Goal: Find specific page/section: Find specific page/section

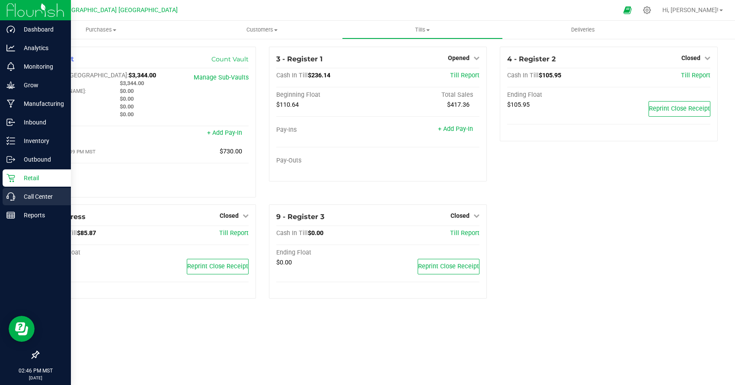
click at [24, 202] on div "Call Center" at bounding box center [37, 196] width 68 height 17
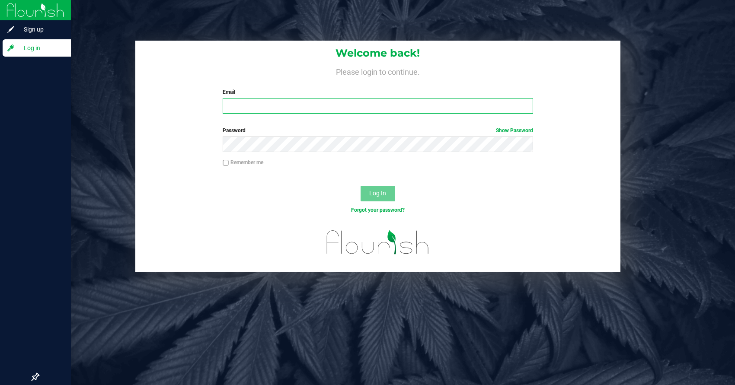
type input "[PERSON_NAME][EMAIL_ADDRESS][DOMAIN_NAME]"
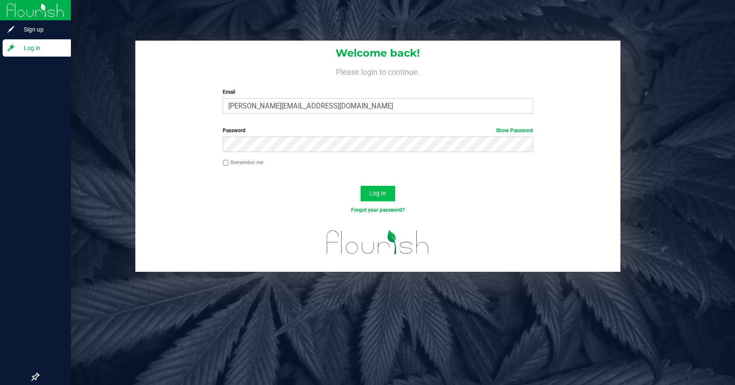
click at [378, 195] on span "Log In" at bounding box center [377, 193] width 17 height 7
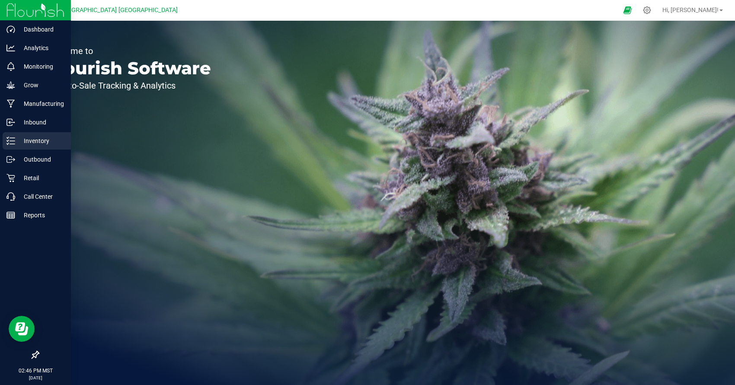
click at [19, 140] on p "Inventory" at bounding box center [41, 141] width 52 height 10
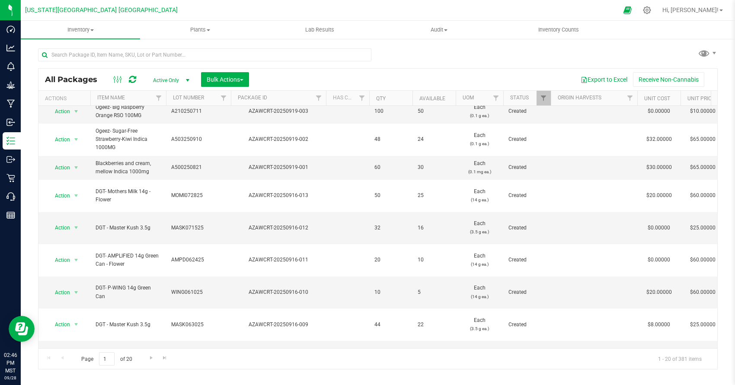
scroll to position [55, 0]
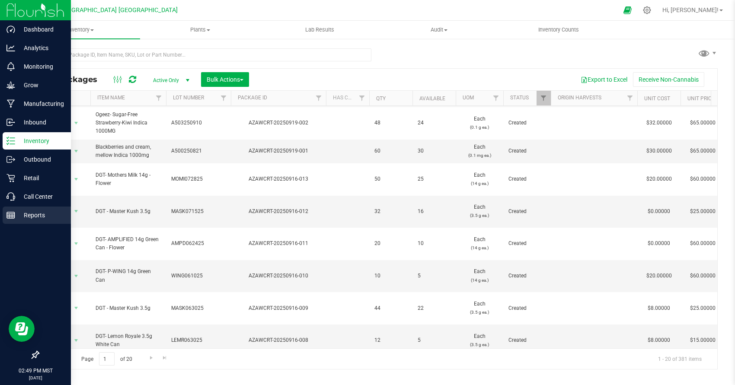
click at [35, 216] on p "Reports" at bounding box center [41, 215] width 52 height 10
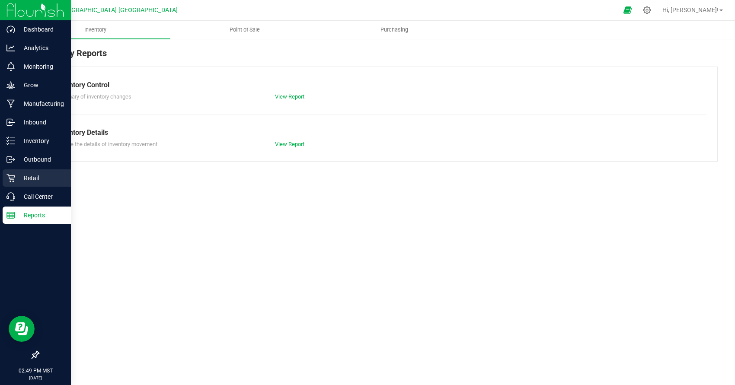
click at [32, 178] on p "Retail" at bounding box center [41, 178] width 52 height 10
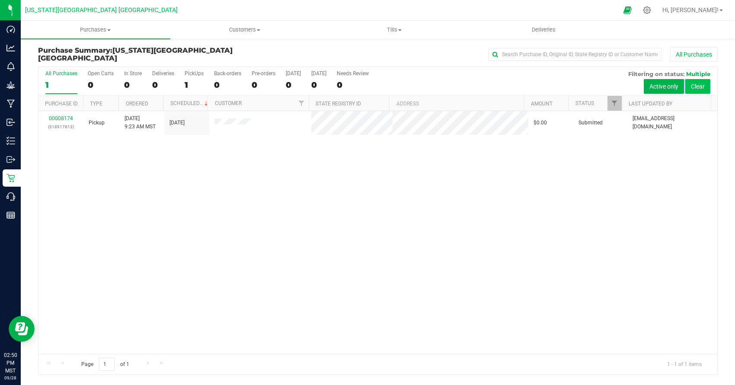
click at [685, 87] on div "Active only Clear" at bounding box center [669, 86] width 82 height 18
click at [690, 87] on button "Clear" at bounding box center [697, 86] width 25 height 15
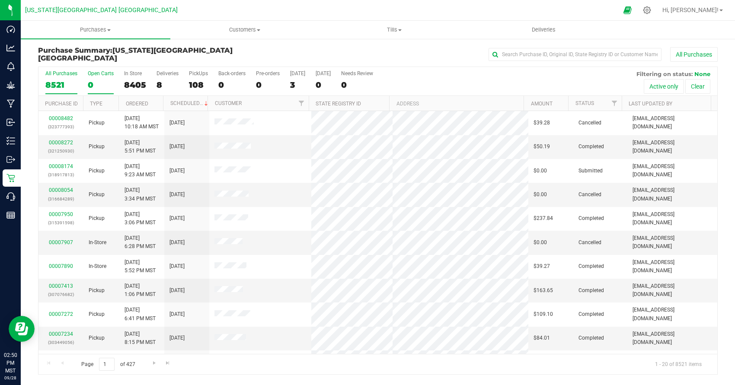
click at [105, 78] on label "Open Carts 0" at bounding box center [101, 82] width 26 height 24
click at [0, 0] on input "Open Carts 0" at bounding box center [0, 0] width 0 height 0
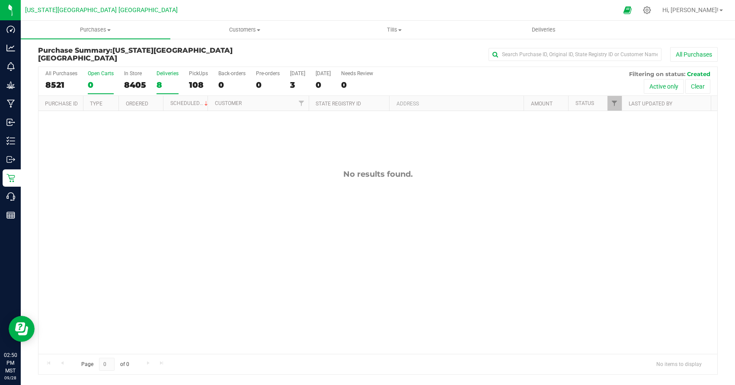
click at [163, 77] on label "Deliveries 8" at bounding box center [168, 82] width 22 height 24
click at [0, 0] on input "Deliveries 8" at bounding box center [0, 0] width 0 height 0
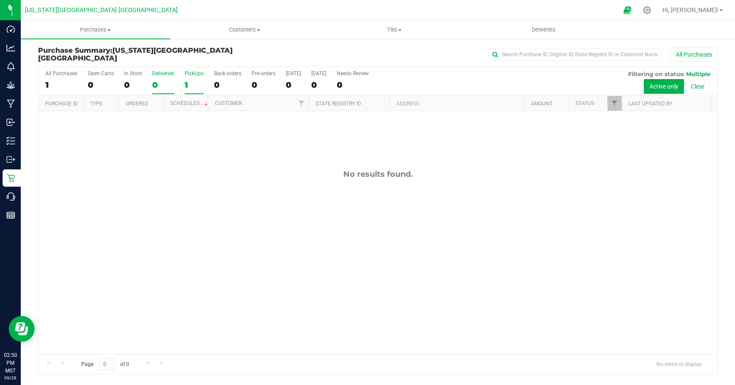
click at [192, 75] on div "PickUps" at bounding box center [194, 73] width 19 height 6
click at [0, 0] on input "PickUps 1" at bounding box center [0, 0] width 0 height 0
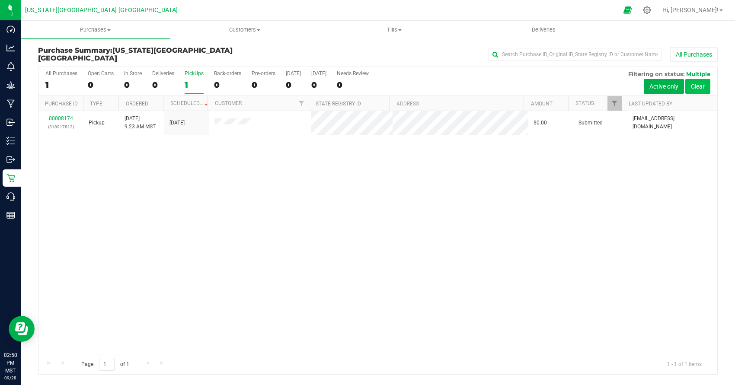
click at [689, 87] on button "Clear" at bounding box center [697, 86] width 25 height 15
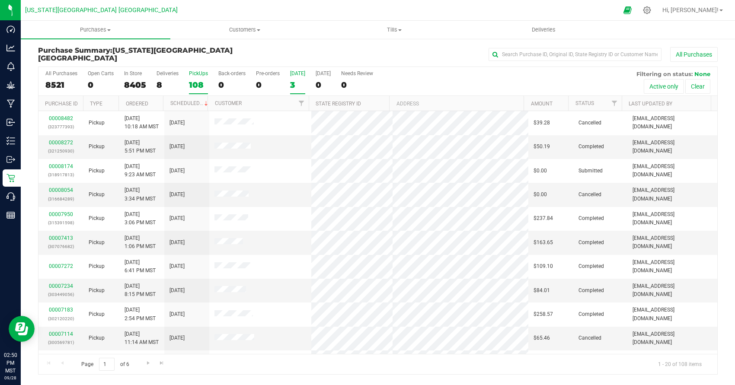
click at [297, 80] on div "3" at bounding box center [297, 85] width 15 height 10
click at [0, 0] on input "[DATE] 3" at bounding box center [0, 0] width 0 height 0
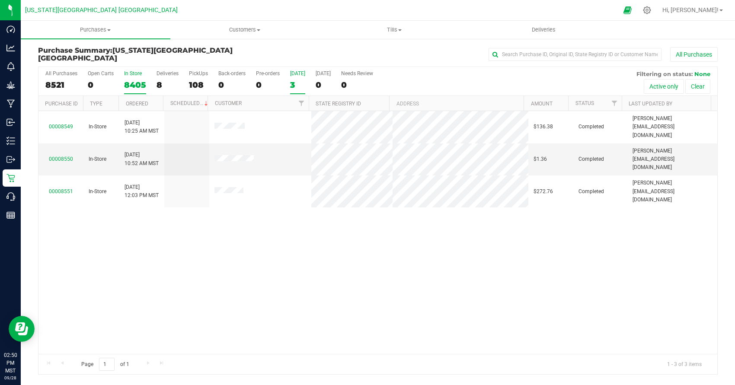
drag, startPoint x: 60, startPoint y: 79, endPoint x: 138, endPoint y: 86, distance: 78.2
click at [138, 74] on div "All Purchases 8521 Open Carts 0 In Store 8405 Deliveries 8 PickUps 108 Back-ord…" at bounding box center [377, 70] width 679 height 7
click at [57, 86] on div "8521" at bounding box center [61, 85] width 32 height 10
click at [0, 0] on input "All Purchases 8521" at bounding box center [0, 0] width 0 height 0
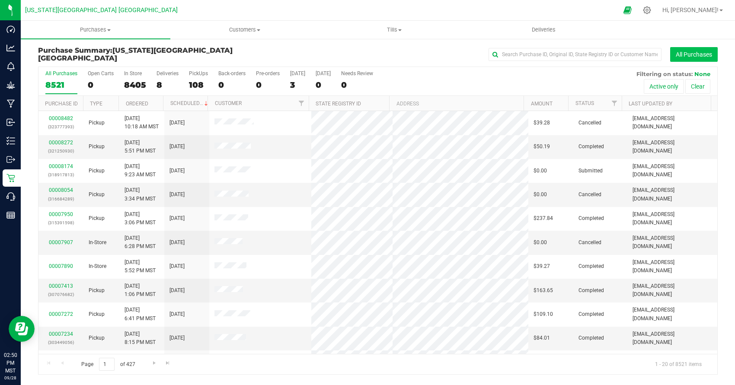
click at [700, 54] on button "All Purchases" at bounding box center [694, 54] width 48 height 15
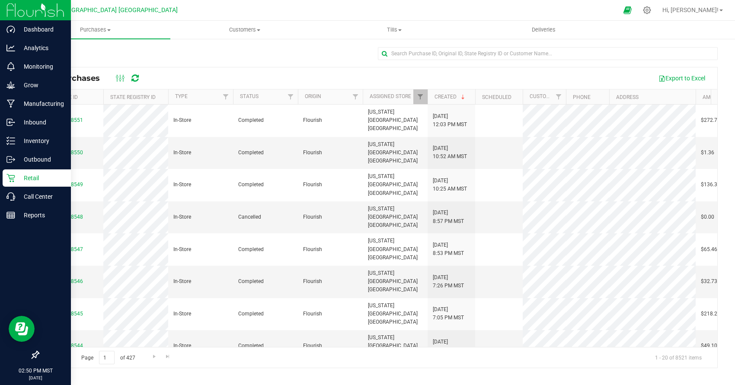
click at [23, 181] on p "Retail" at bounding box center [41, 178] width 52 height 10
